Goal: Check status: Check status

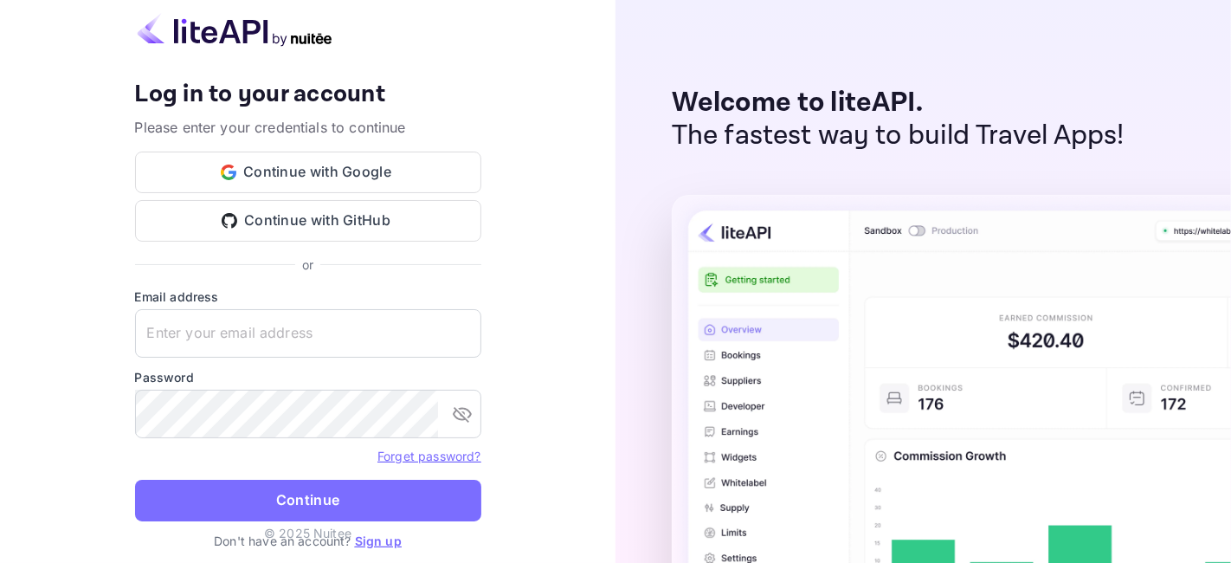
type input "[EMAIL_ADDRESS][DOMAIN_NAME]"
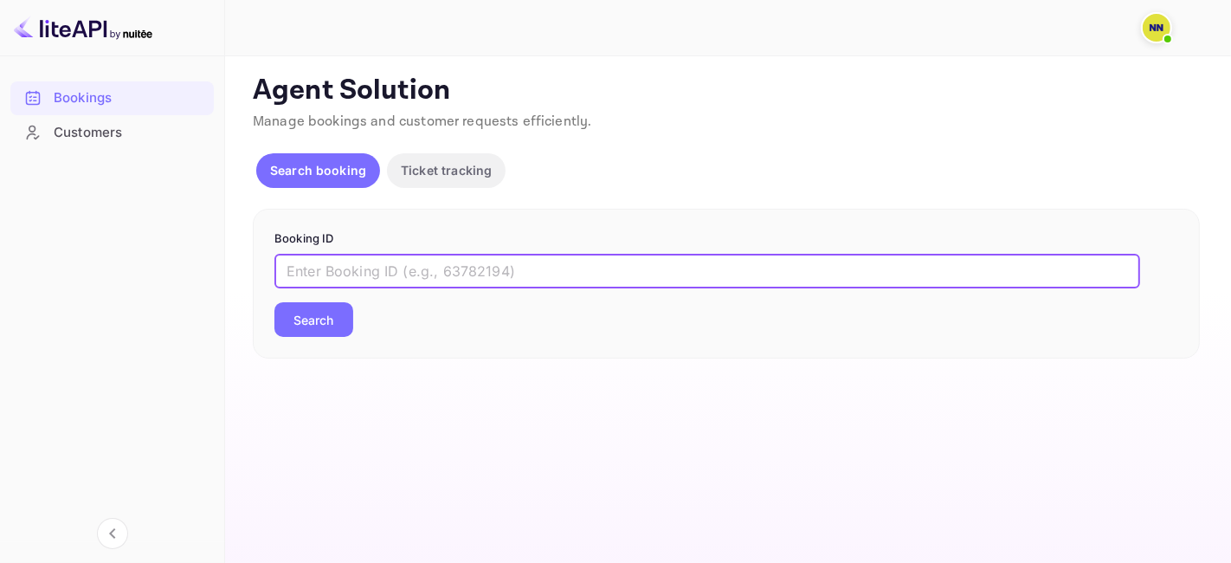
click at [420, 261] on input "text" at bounding box center [707, 271] width 866 height 35
paste input "8697884"
type input "8697884"
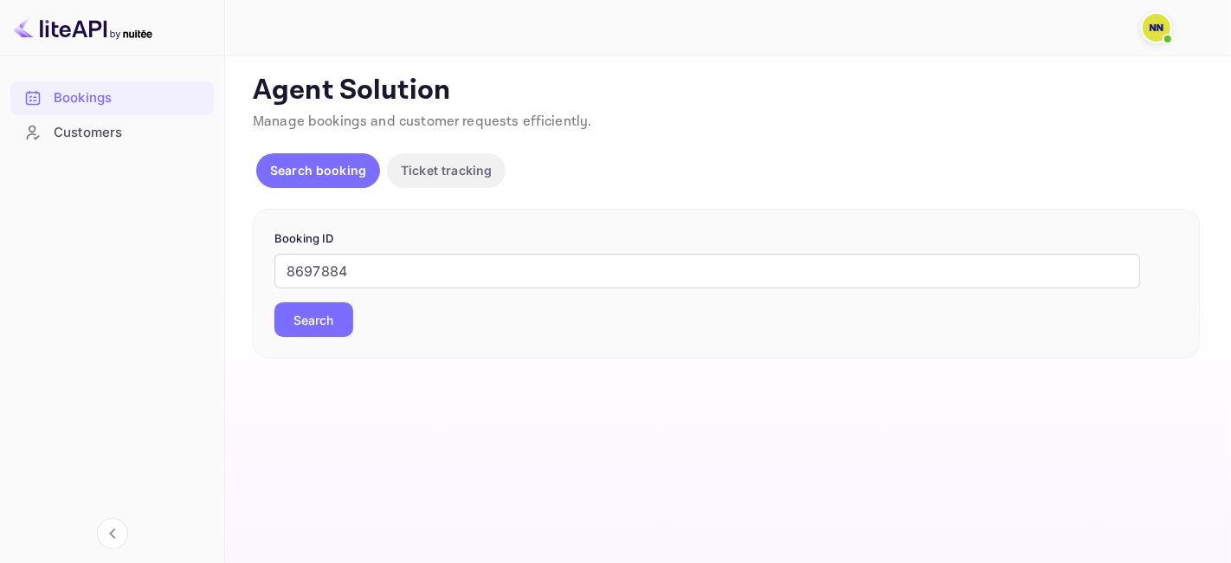
click at [321, 320] on button "Search" at bounding box center [313, 319] width 79 height 35
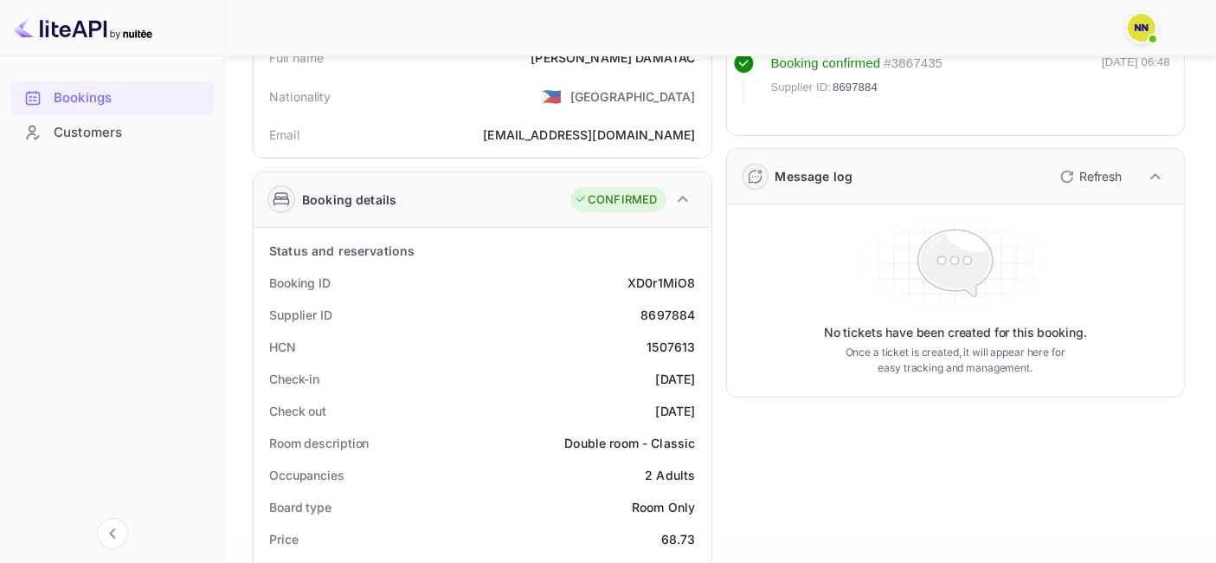
scroll to position [151, 0]
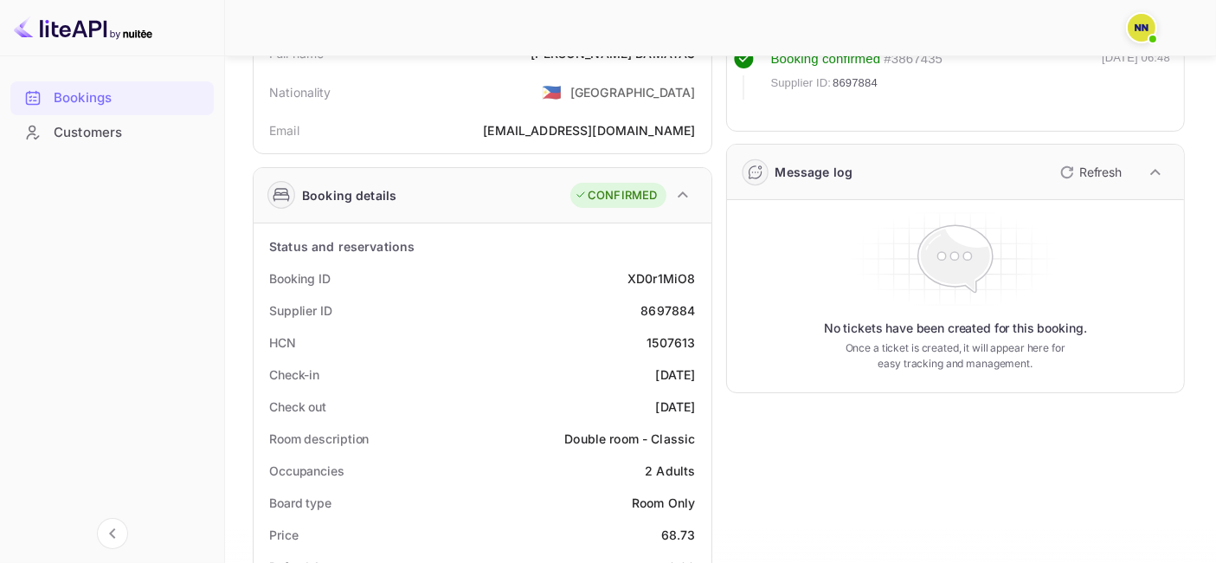
click at [674, 333] on div "1507613" at bounding box center [671, 342] width 48 height 18
copy div "1507613"
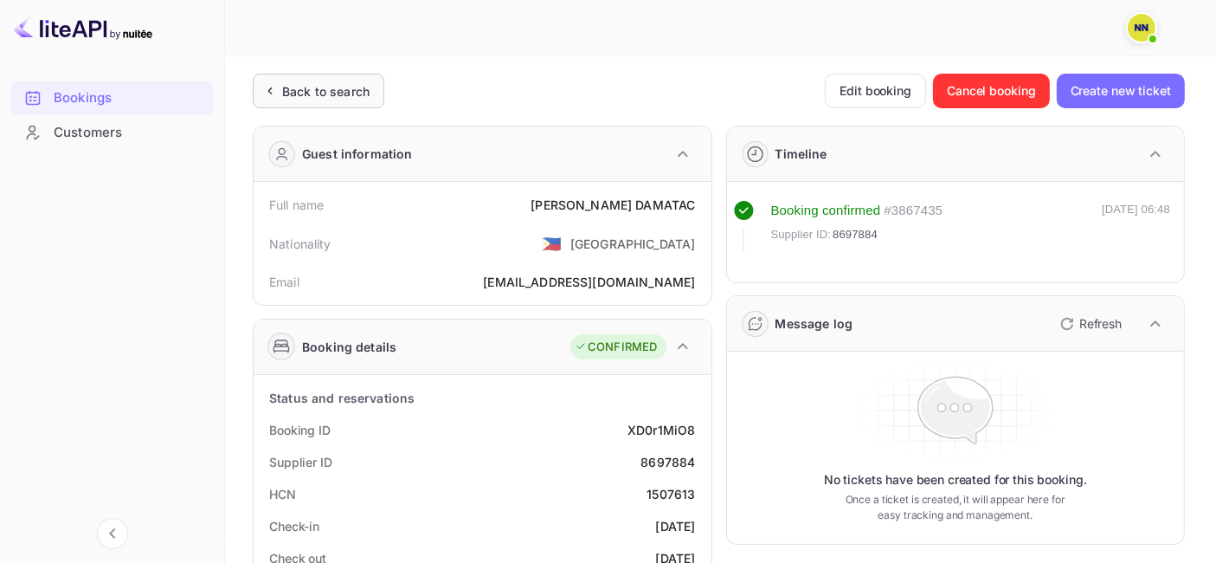
click at [279, 98] on div "Back to search" at bounding box center [315, 91] width 109 height 18
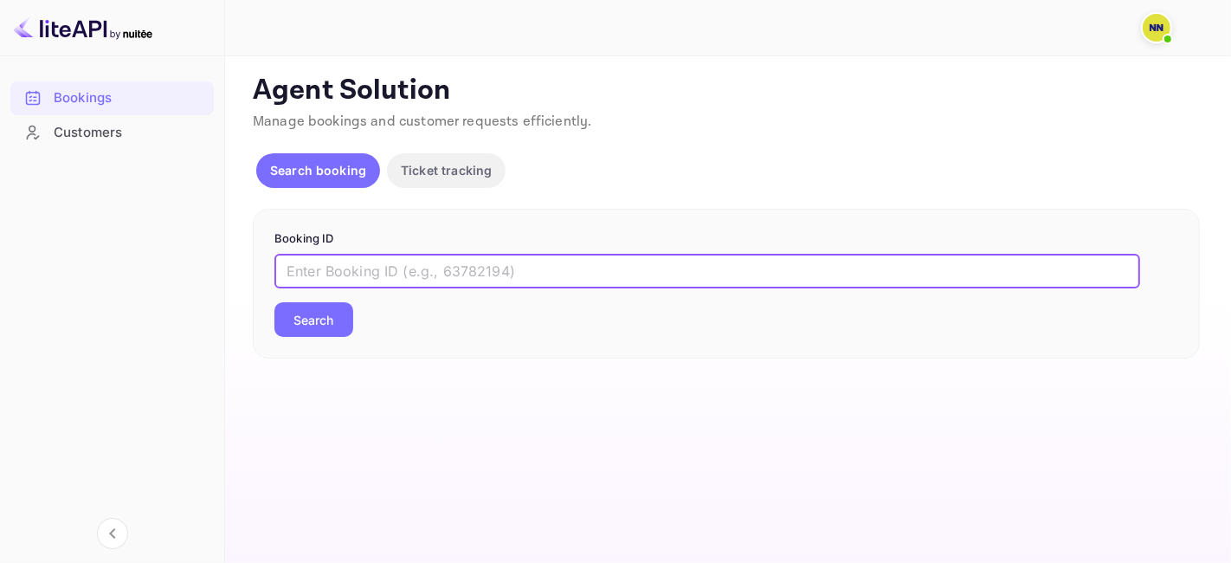
click at [311, 274] on input "text" at bounding box center [707, 271] width 866 height 35
paste input "7644783"
type input "7644783"
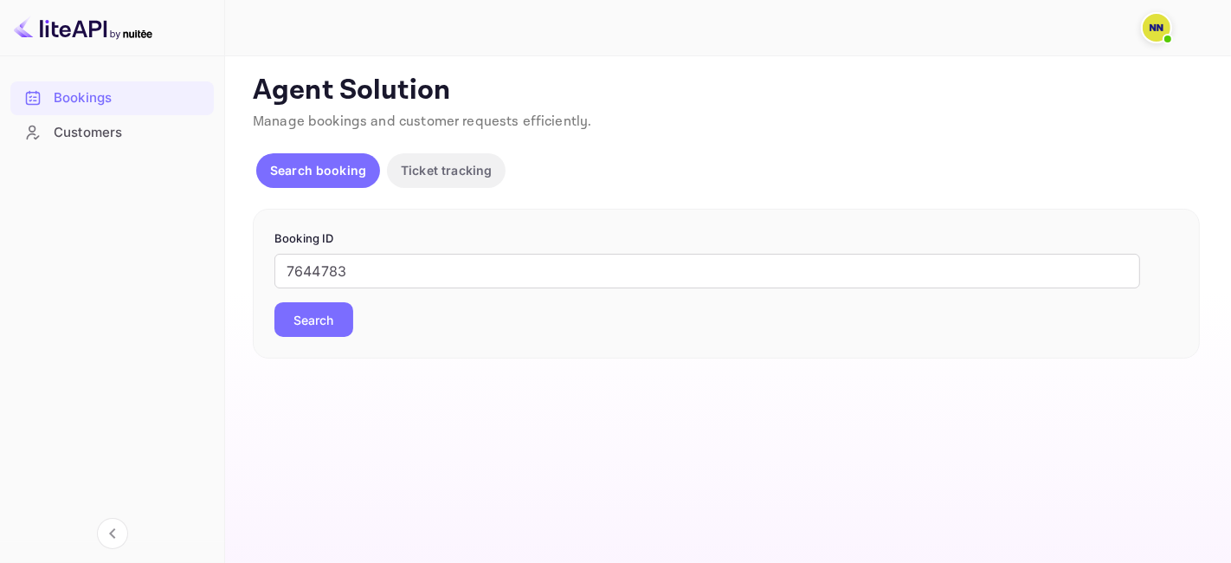
click at [316, 327] on button "Search" at bounding box center [313, 319] width 79 height 35
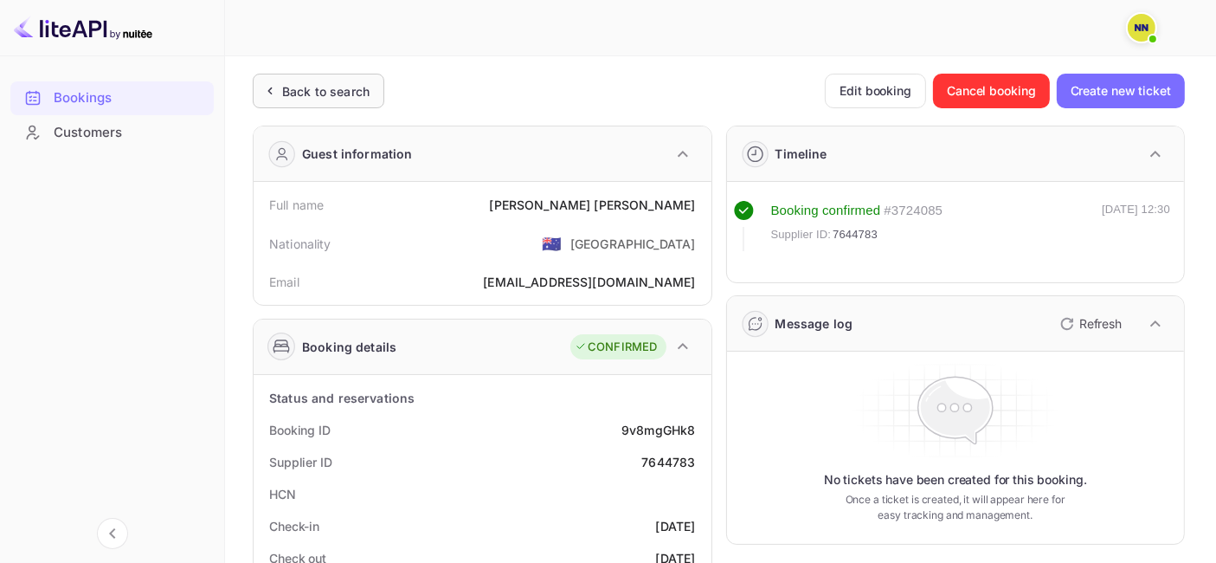
click at [306, 92] on div "Back to search" at bounding box center [325, 91] width 87 height 18
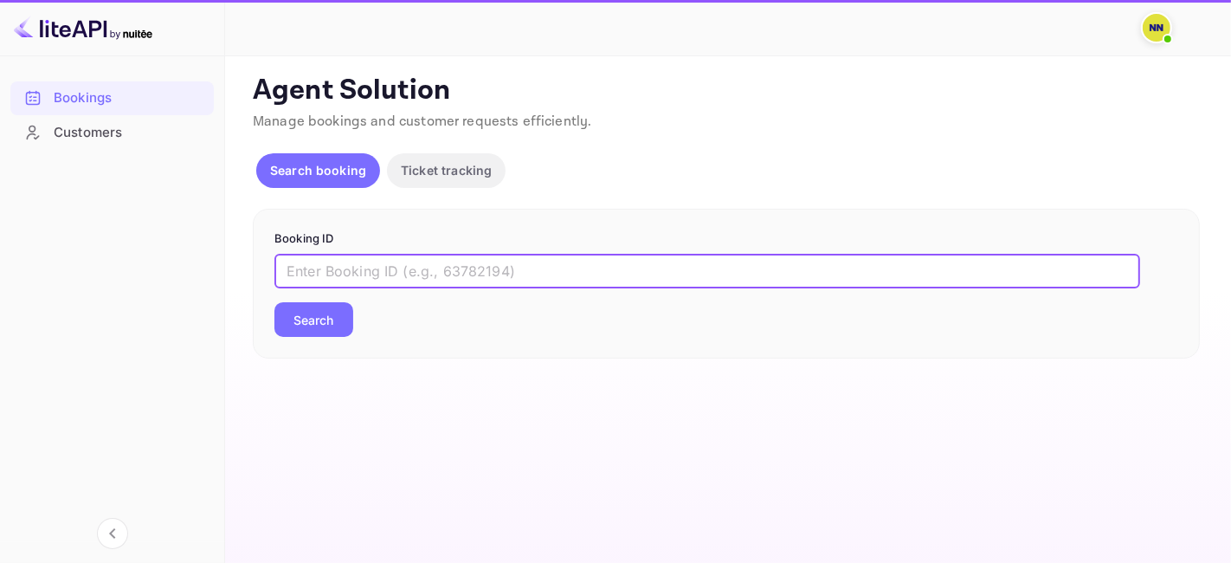
click at [345, 268] on input "text" at bounding box center [707, 271] width 866 height 35
paste input "6263039"
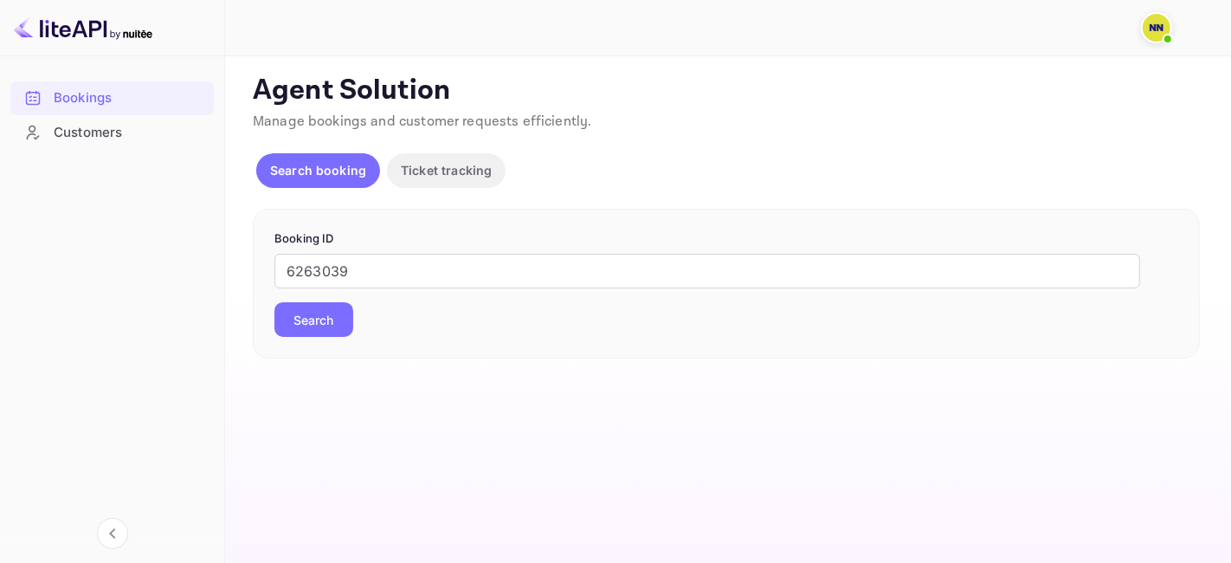
click at [327, 316] on button "Search" at bounding box center [313, 319] width 79 height 35
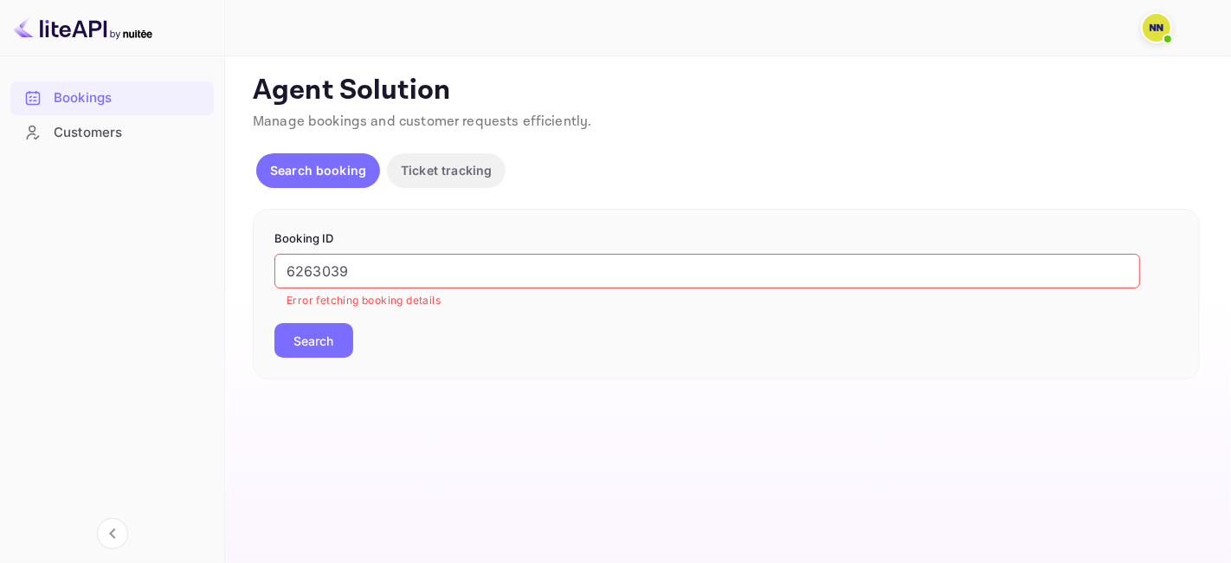
click at [316, 274] on input "6263039" at bounding box center [707, 271] width 866 height 35
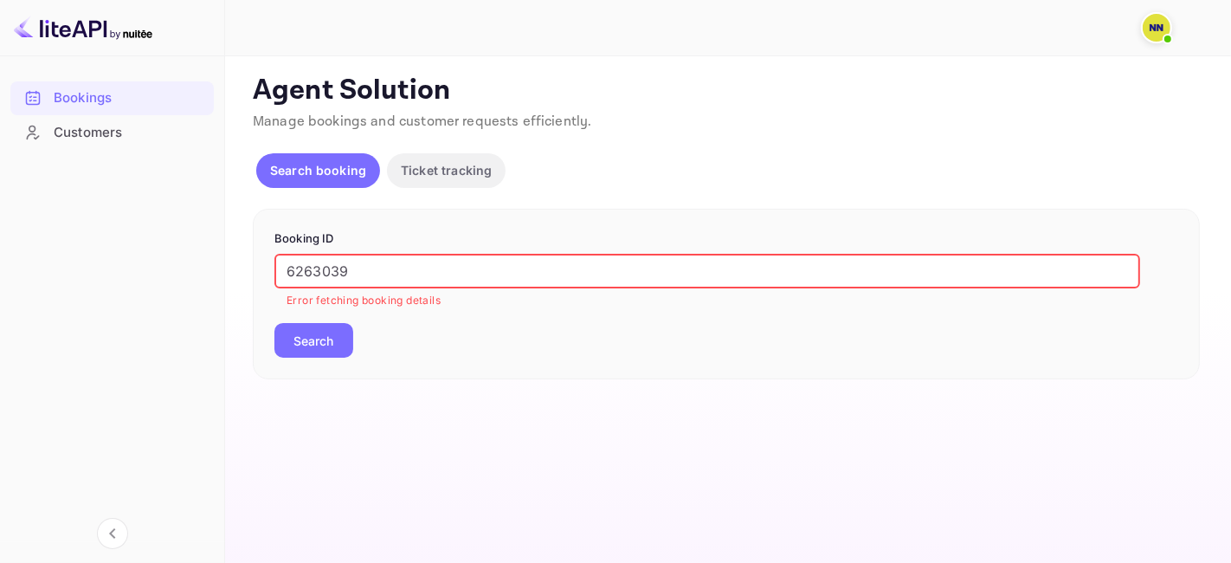
click at [316, 274] on input "6263039" at bounding box center [707, 271] width 866 height 35
paste input "774022"
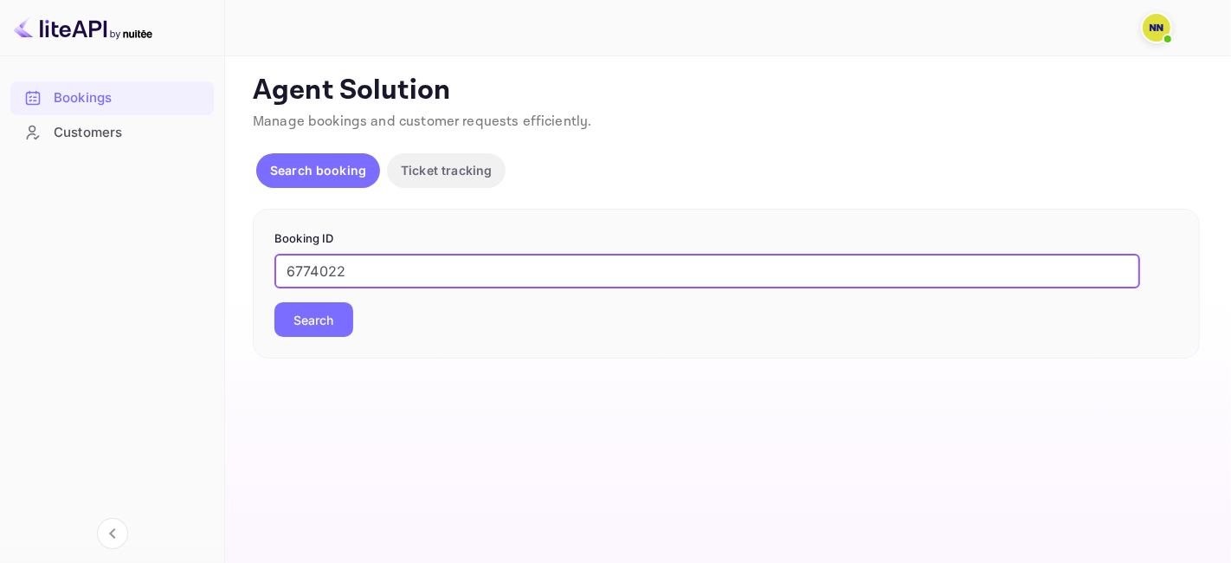
type input "6774022"
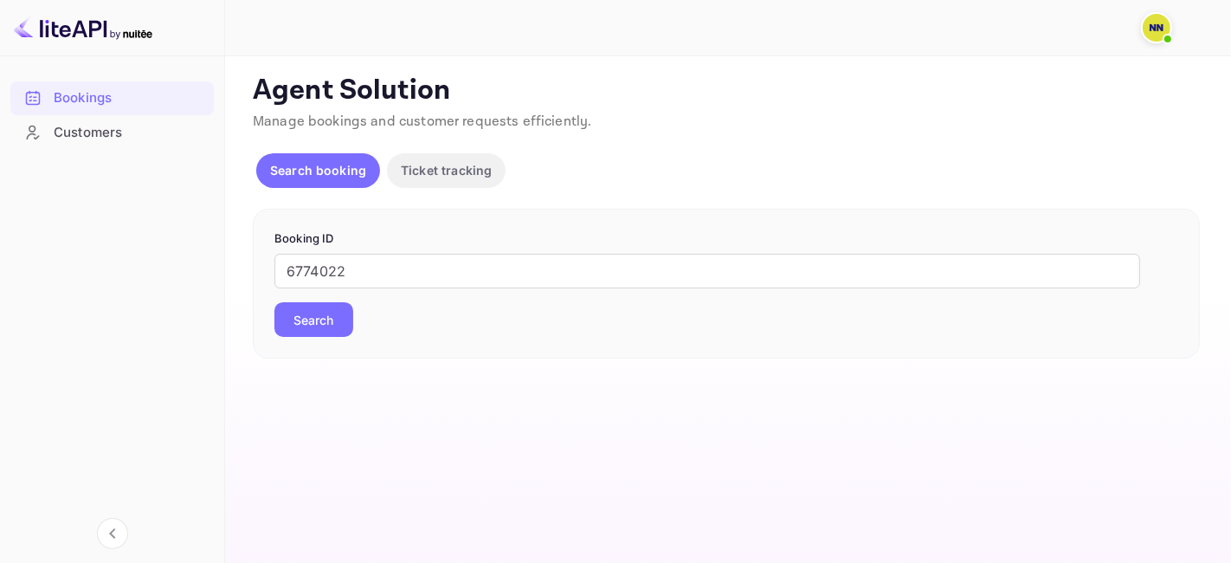
click at [317, 318] on button "Search" at bounding box center [313, 319] width 79 height 35
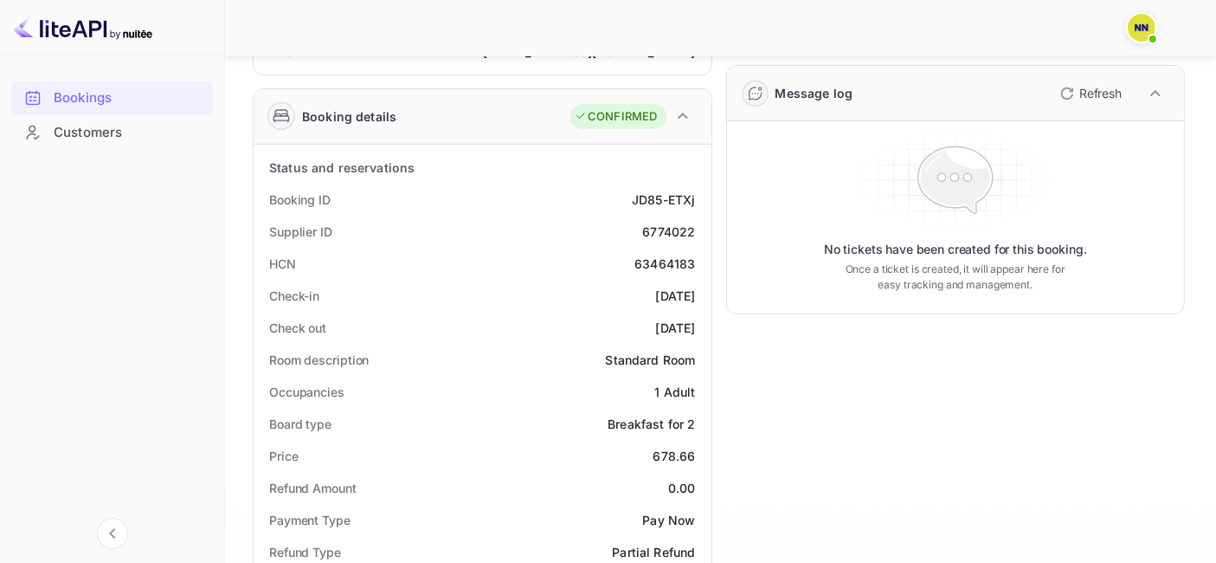
scroll to position [273, 0]
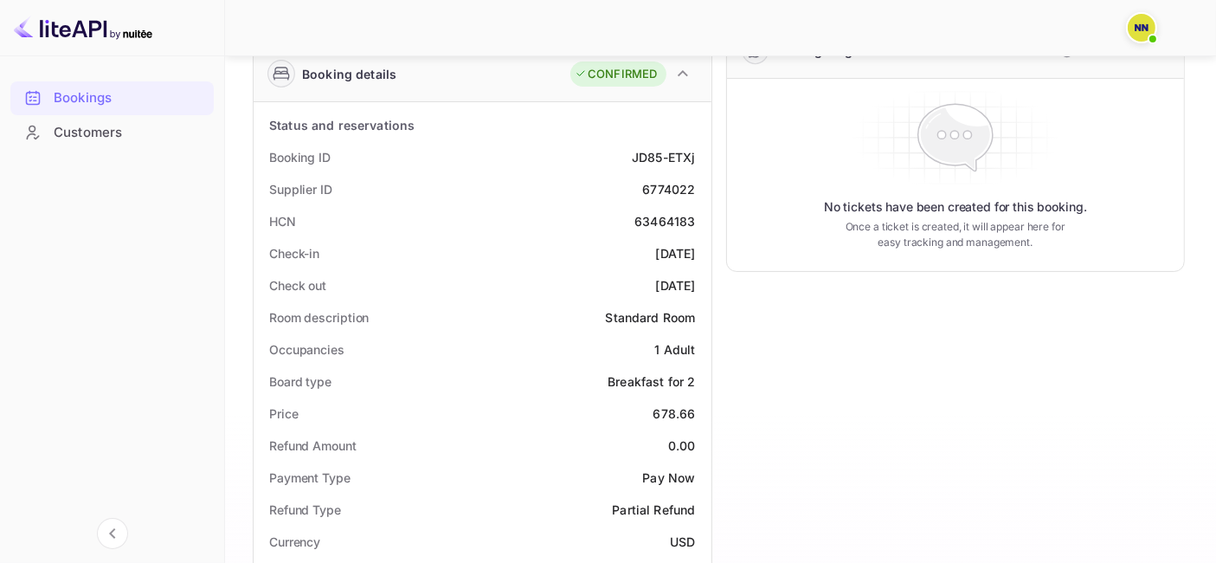
click at [662, 221] on div "63464183" at bounding box center [665, 221] width 61 height 18
copy div "63464183"
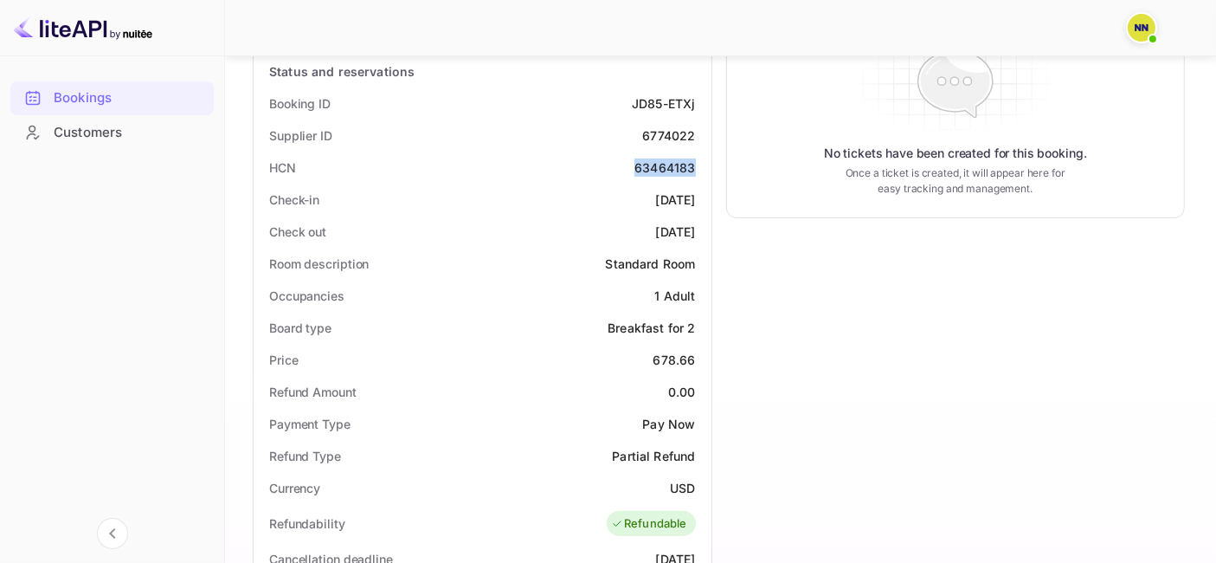
scroll to position [0, 0]
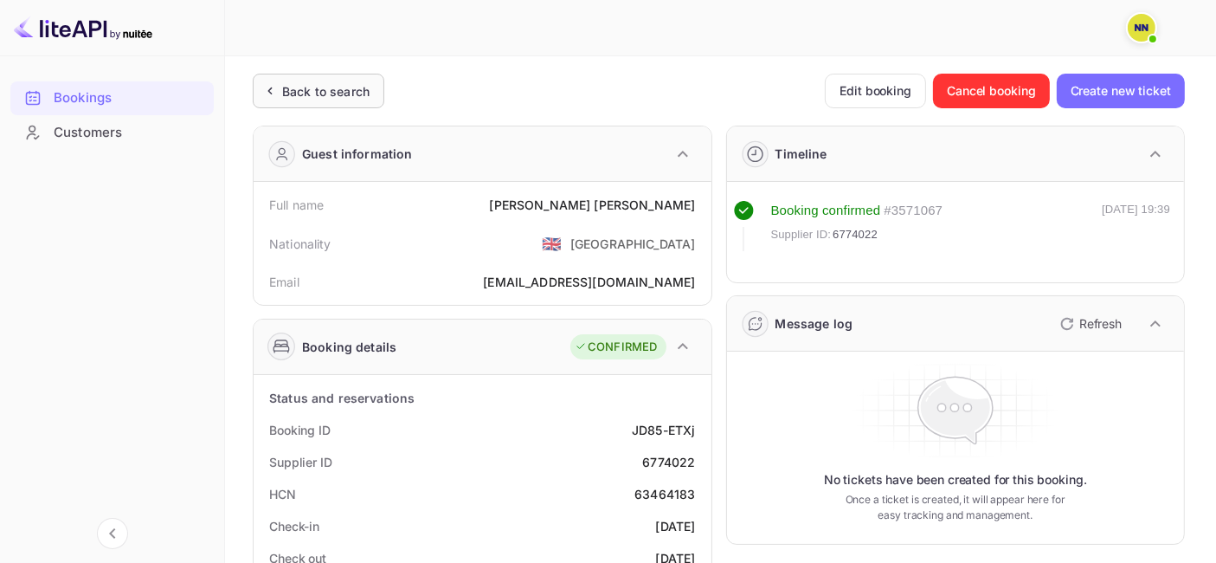
click at [282, 100] on div "Back to search" at bounding box center [319, 91] width 132 height 35
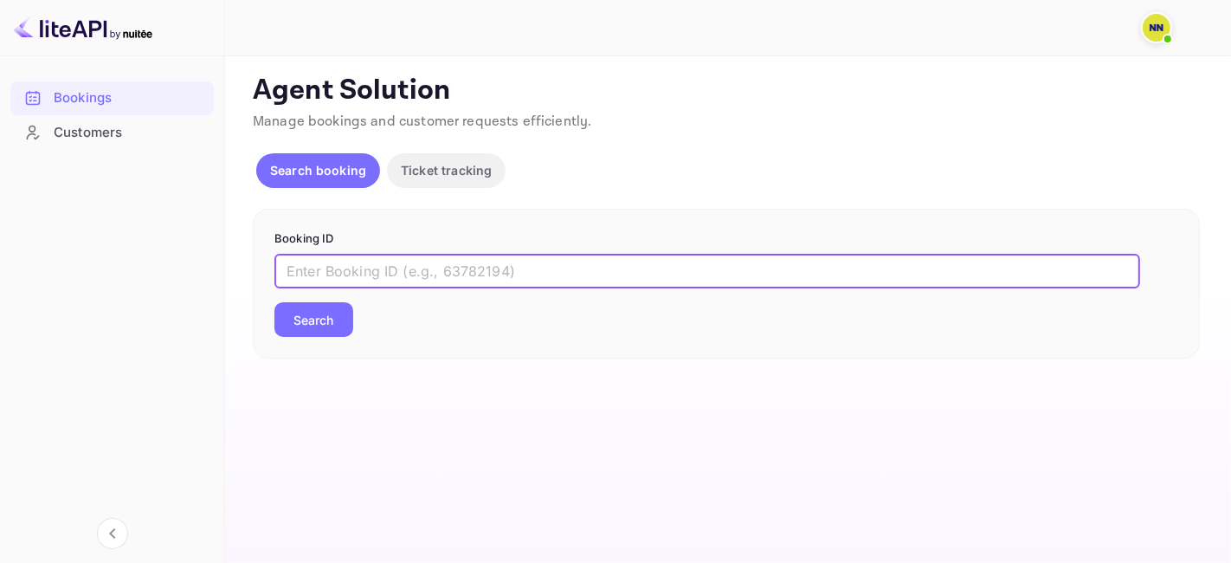
click at [365, 273] on input "text" at bounding box center [707, 271] width 866 height 35
paste input "8380534"
type input "8380534"
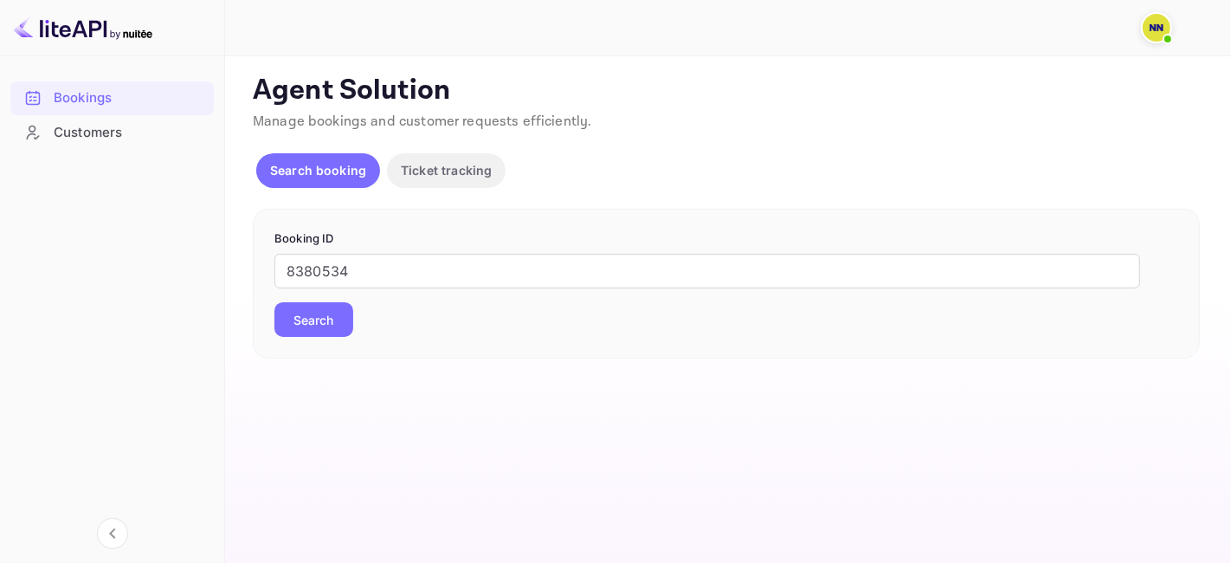
click at [321, 313] on button "Search" at bounding box center [313, 319] width 79 height 35
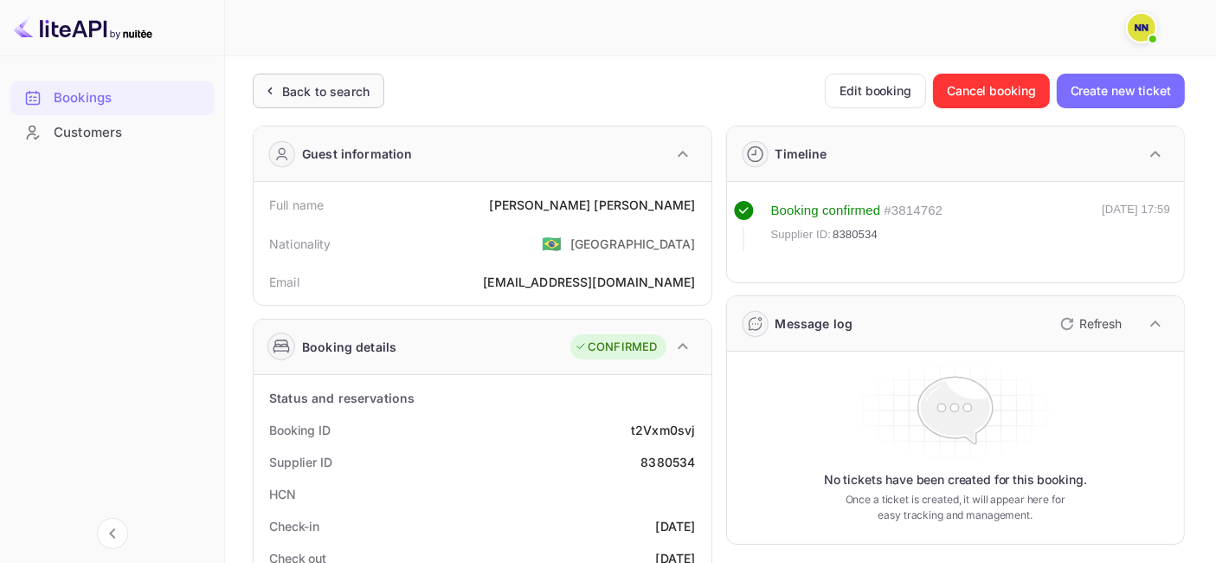
click at [321, 77] on div "Back to search" at bounding box center [319, 91] width 132 height 35
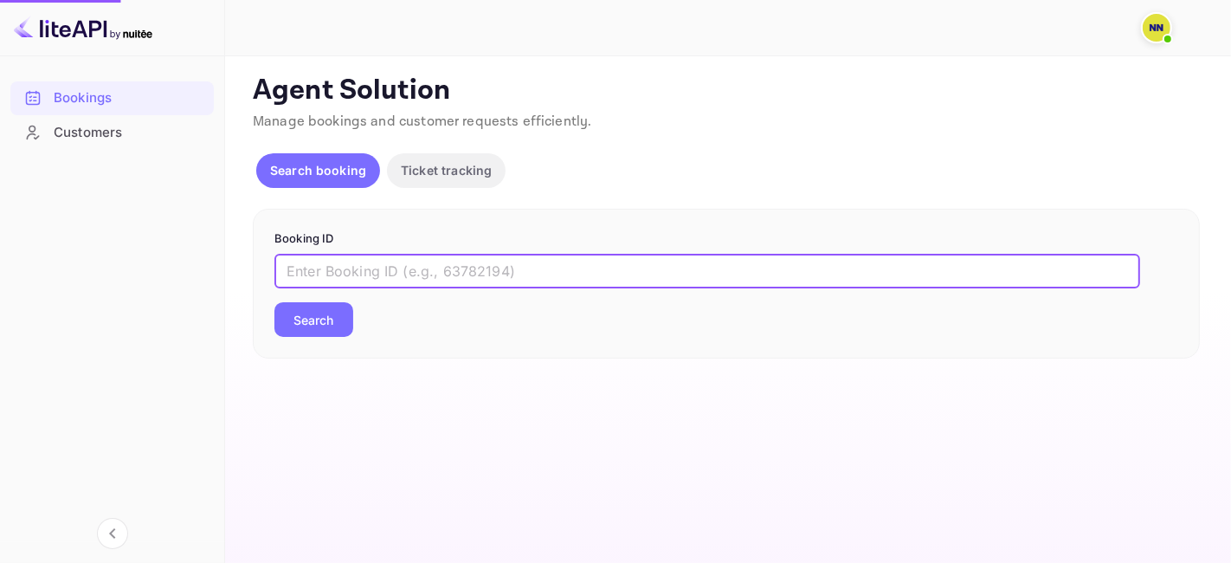
click at [358, 273] on input "text" at bounding box center [707, 271] width 866 height 35
paste input "8988368"
type input "8988368"
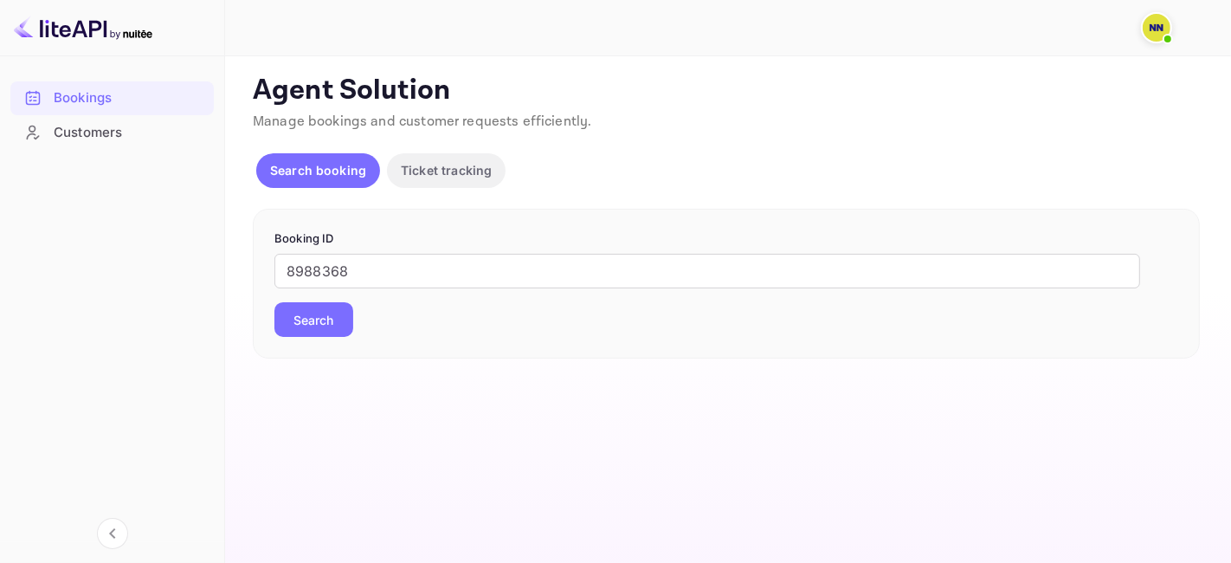
click at [317, 315] on button "Search" at bounding box center [313, 319] width 79 height 35
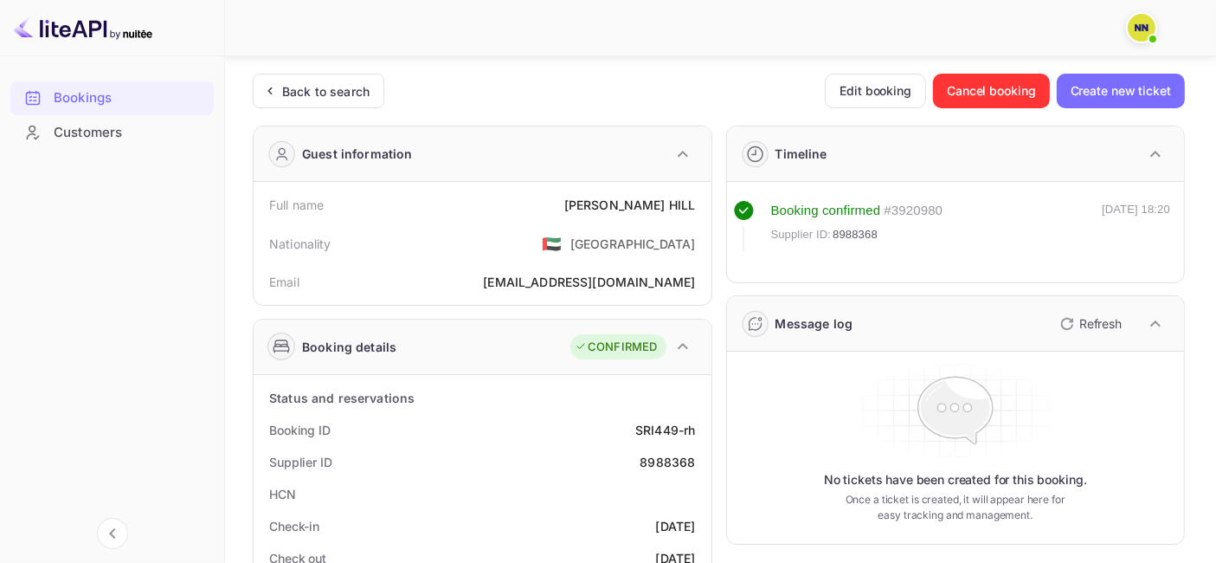
scroll to position [249, 0]
